Goal: Navigation & Orientation: Find specific page/section

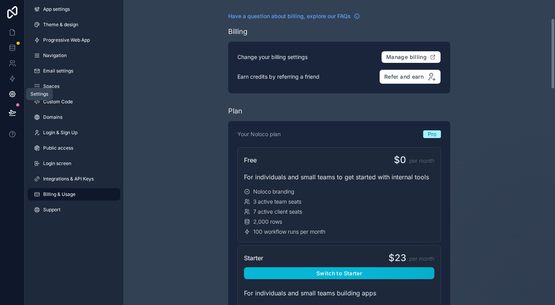
scroll to position [78, 0]
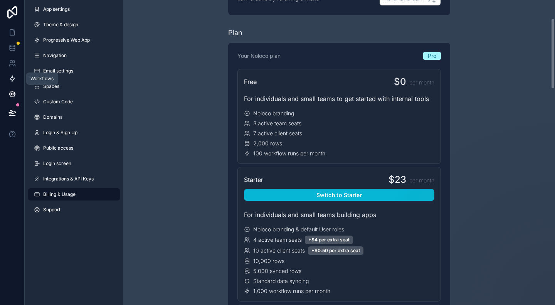
click at [11, 75] on icon at bounding box center [12, 79] width 8 height 8
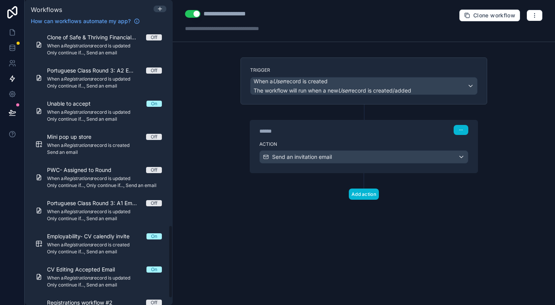
scroll to position [762, 0]
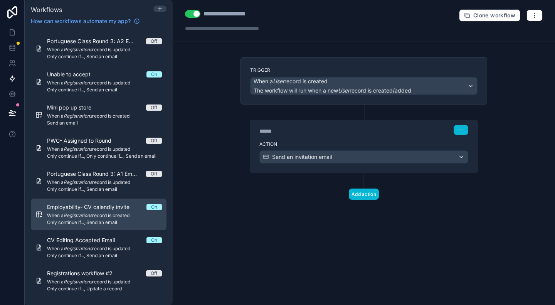
click at [117, 220] on span "Only continue if..., Send an email" at bounding box center [104, 222] width 115 height 6
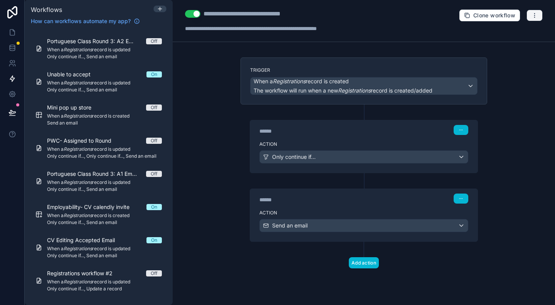
click at [538, 14] on button "button" at bounding box center [535, 16] width 16 height 12
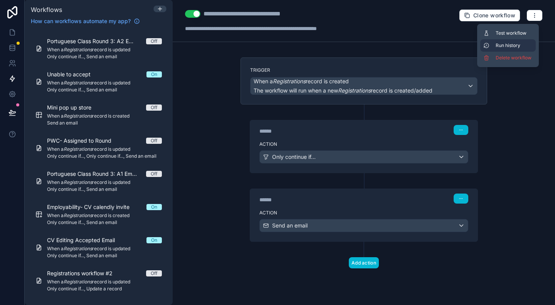
click at [515, 43] on span "Run history" at bounding box center [514, 45] width 37 height 6
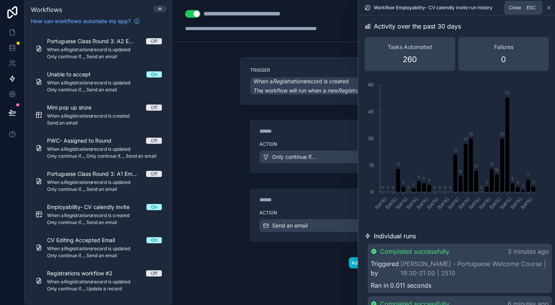
click at [550, 6] on icon at bounding box center [548, 7] width 3 height 3
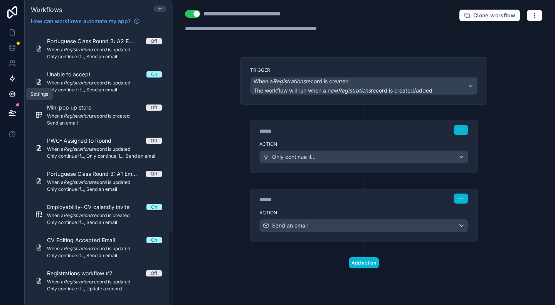
click at [19, 92] on link at bounding box center [12, 93] width 24 height 15
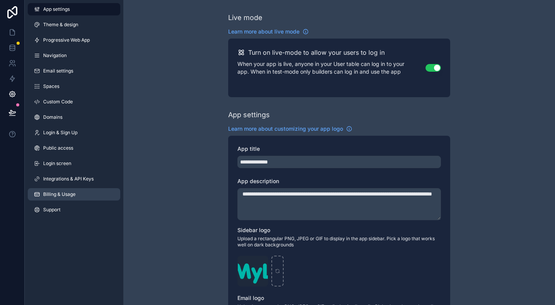
click at [60, 192] on span "Billing & Usage" at bounding box center [59, 194] width 32 height 6
